Goal: Find specific page/section

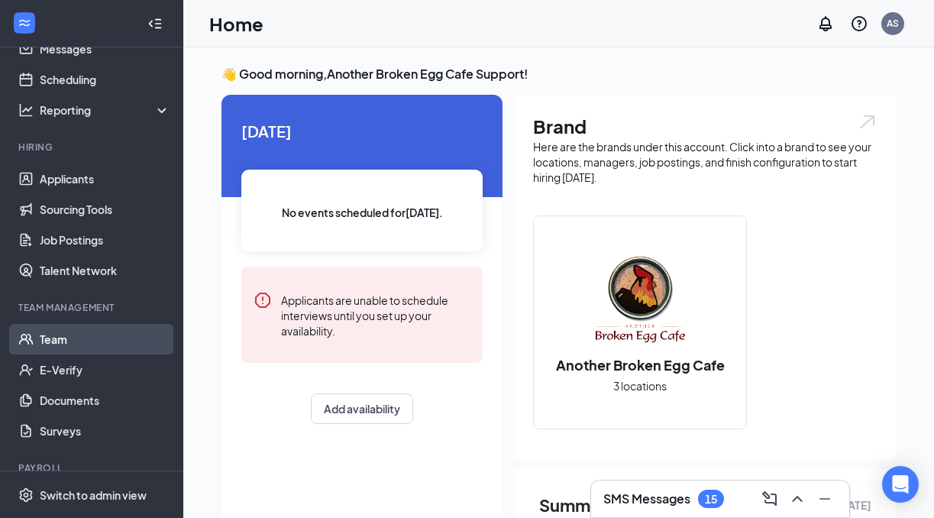
scroll to position [141, 0]
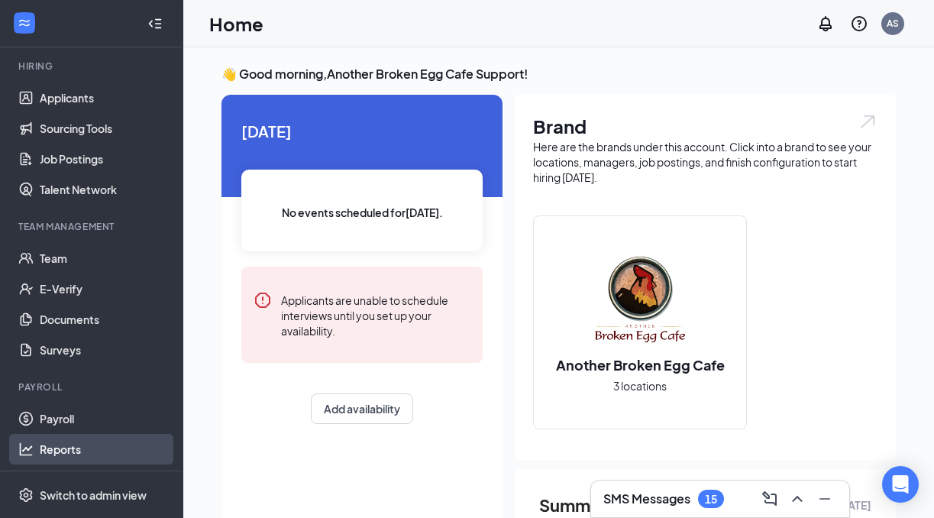
click at [76, 446] on link "Reports" at bounding box center [105, 449] width 131 height 31
